Goal: Transaction & Acquisition: Purchase product/service

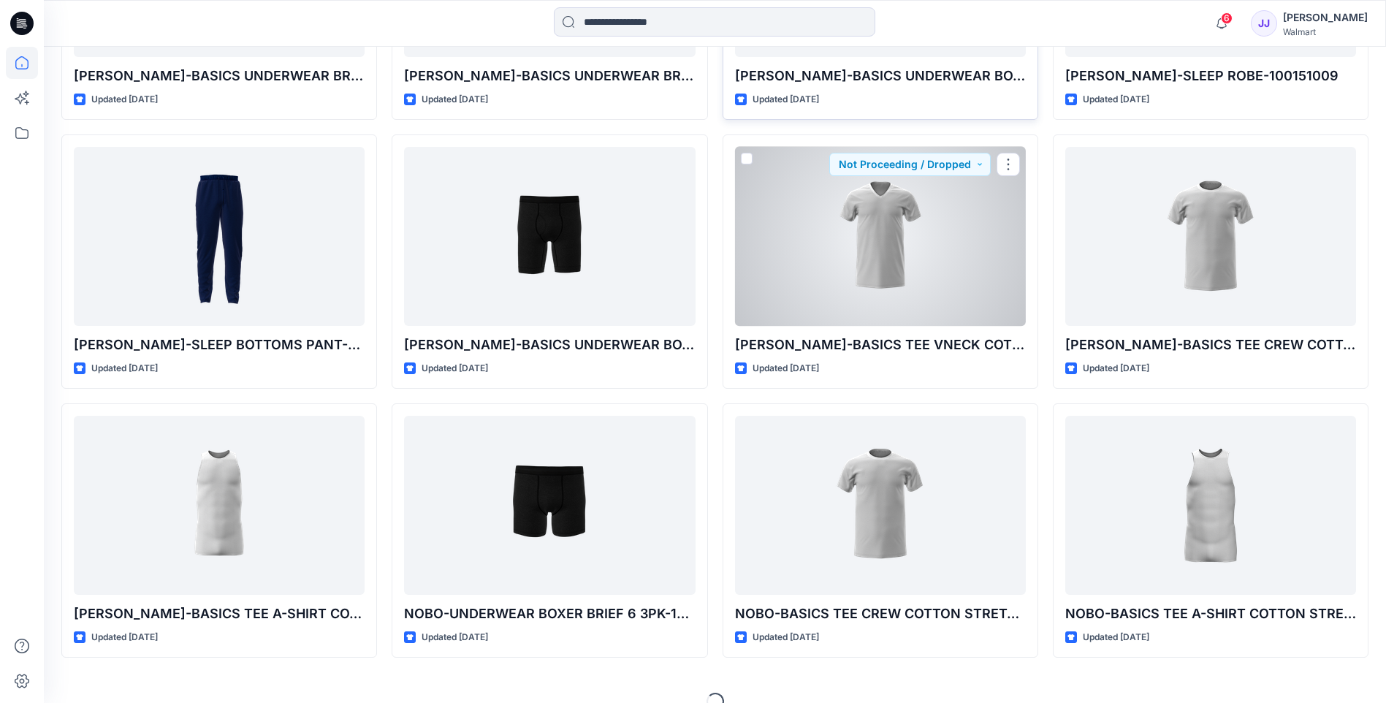
scroll to position [1470, 0]
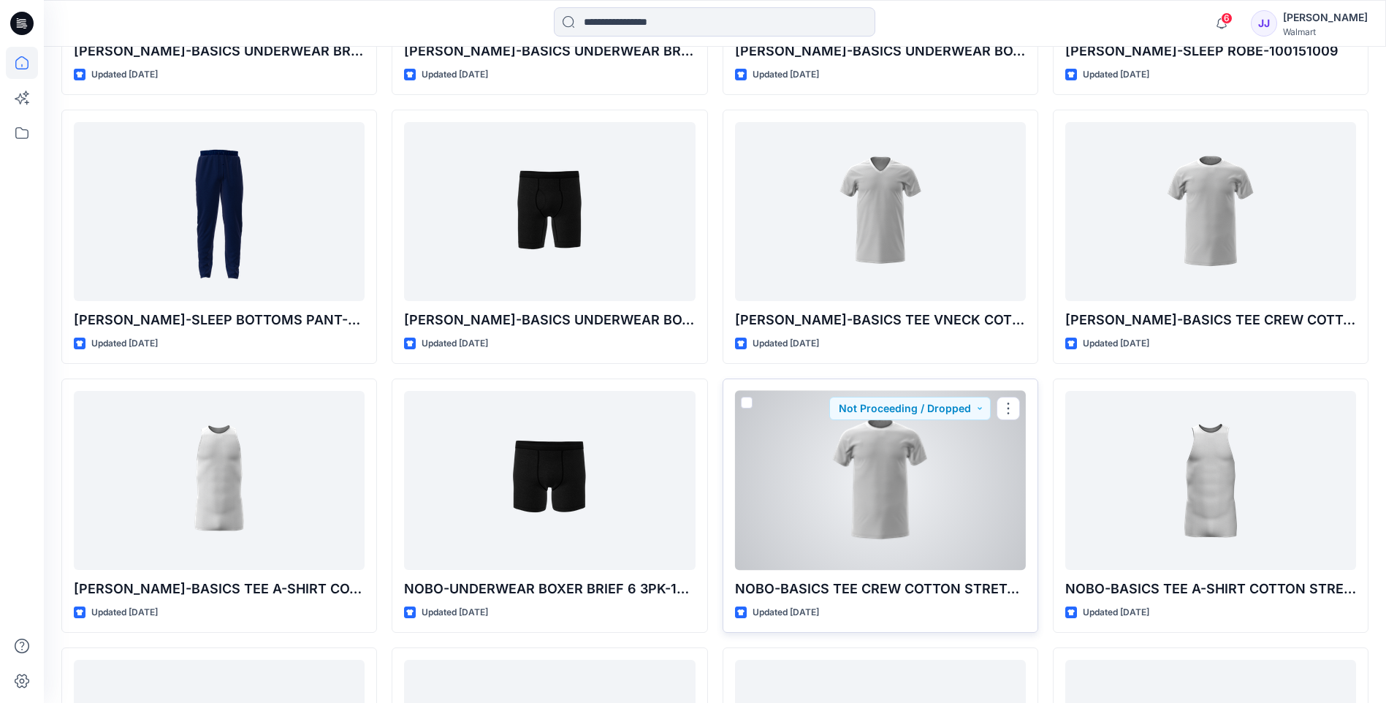
click at [853, 471] on div at bounding box center [880, 480] width 291 height 179
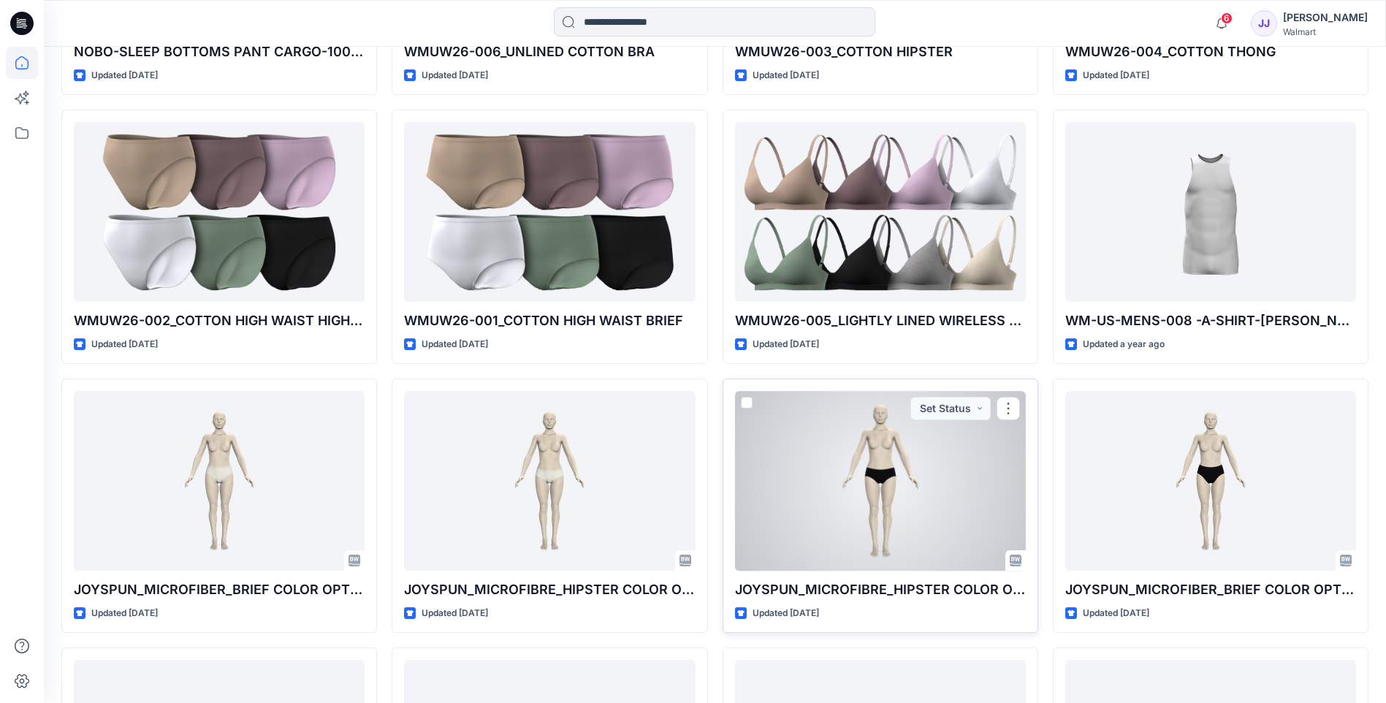
scroll to position [1643, 0]
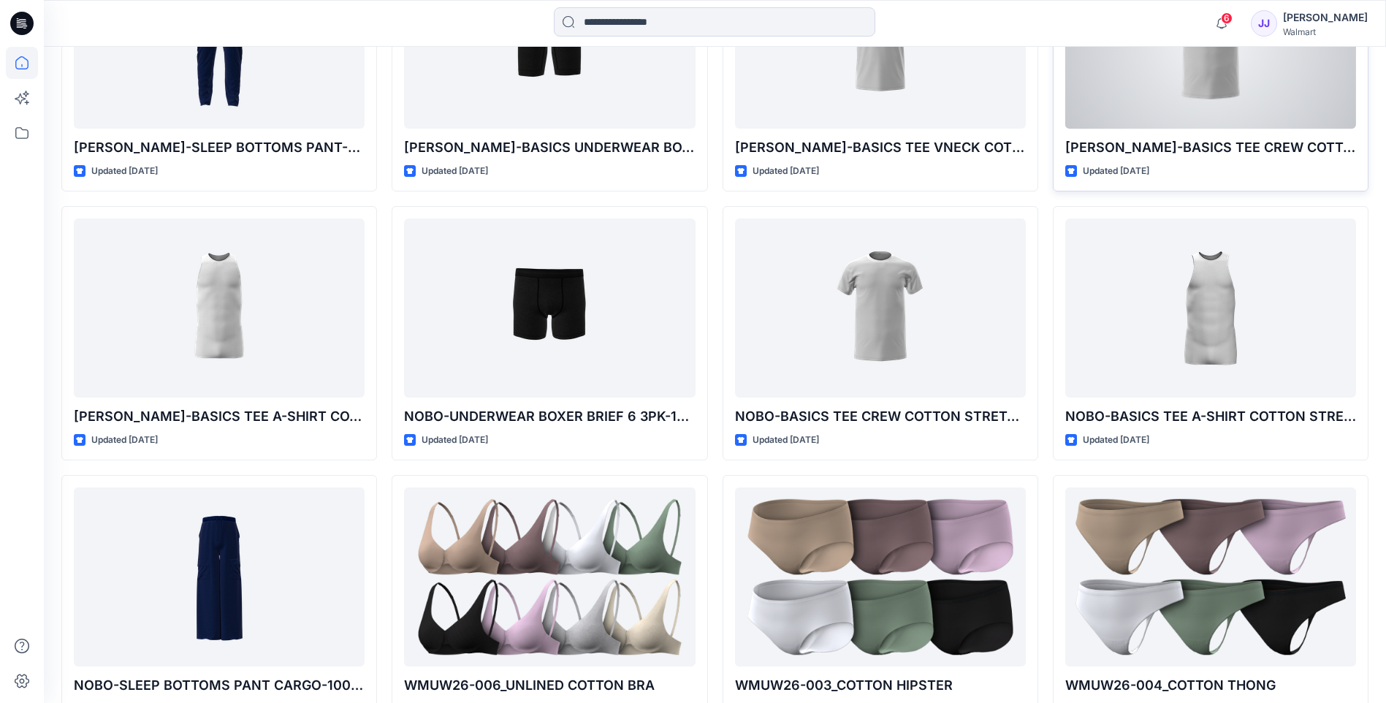
click at [1179, 102] on div at bounding box center [1211, 39] width 291 height 179
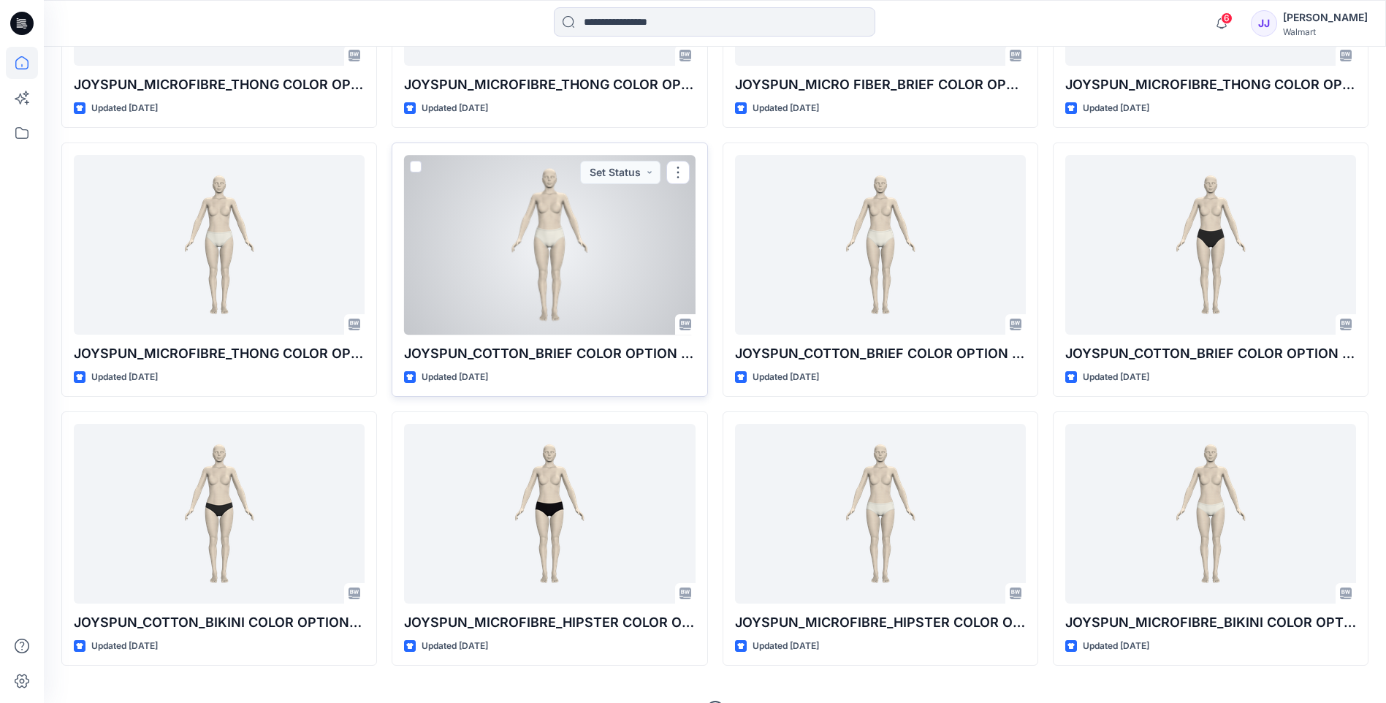
scroll to position [3083, 0]
